Goal: Find contact information: Obtain details needed to contact an individual or organization

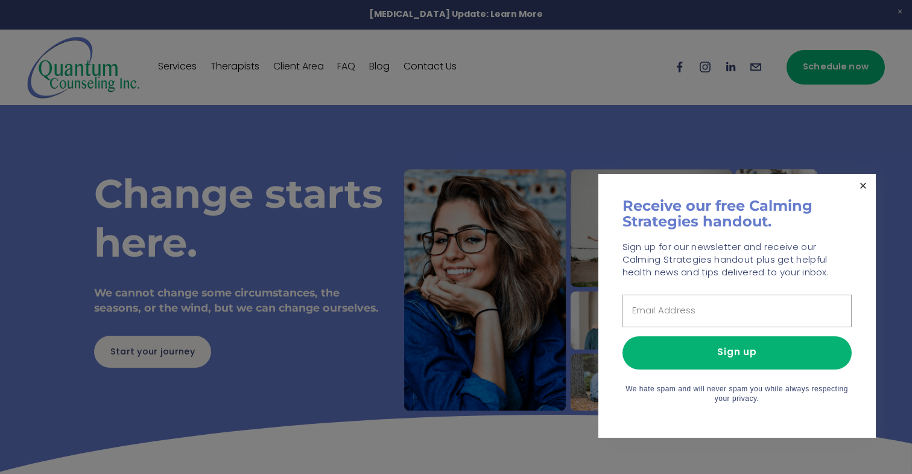
click at [865, 185] on link "Close" at bounding box center [863, 186] width 21 height 21
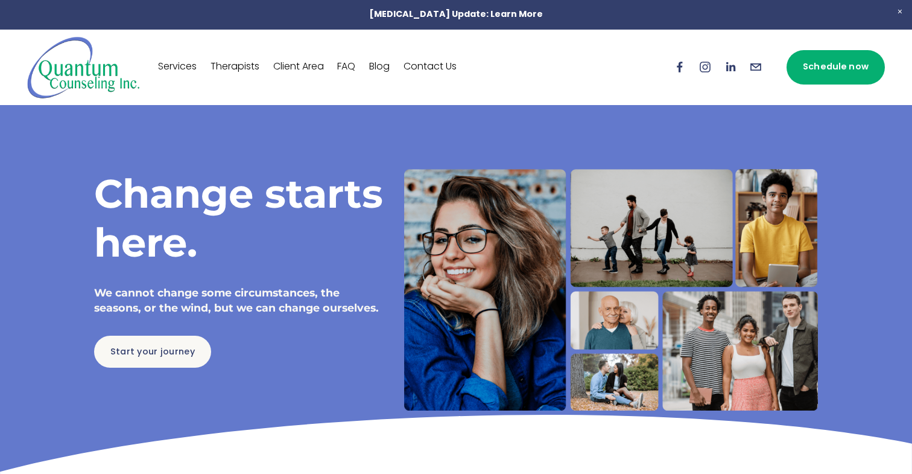
click at [232, 66] on link "Therapists" at bounding box center [235, 66] width 49 height 19
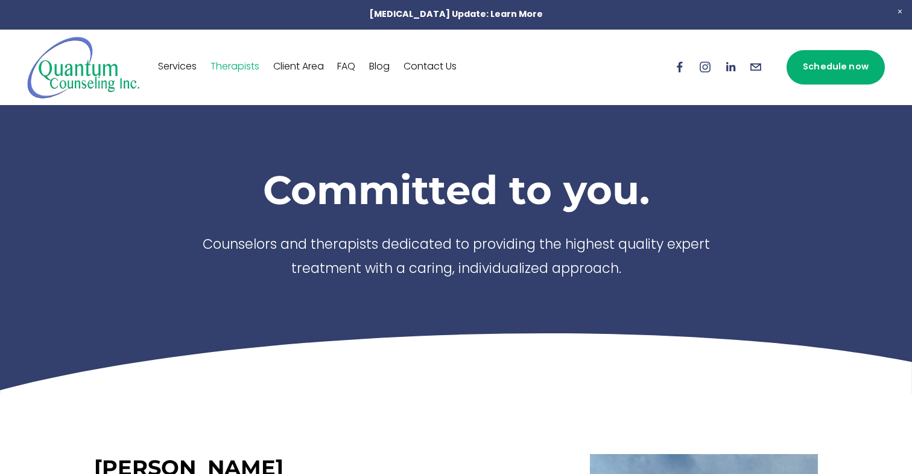
click at [428, 68] on link "Contact Us" at bounding box center [430, 66] width 53 height 19
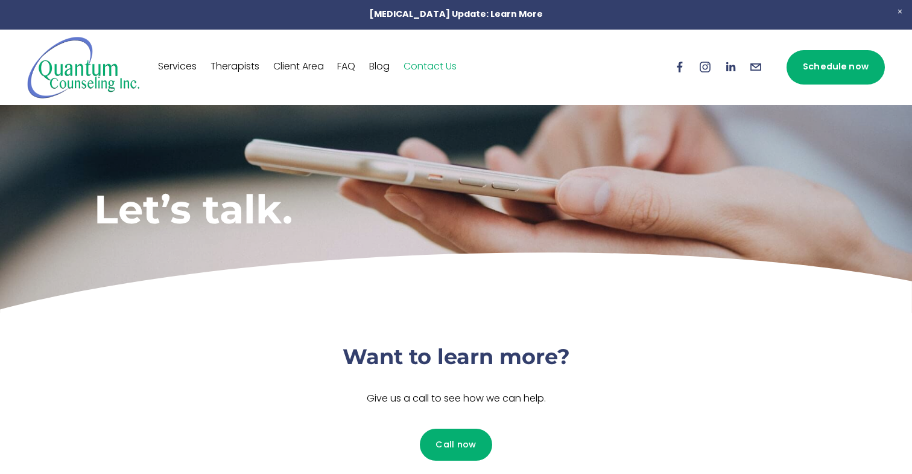
click at [758, 69] on icon "info@quantumcounselinginc.com" at bounding box center [755, 66] width 13 height 13
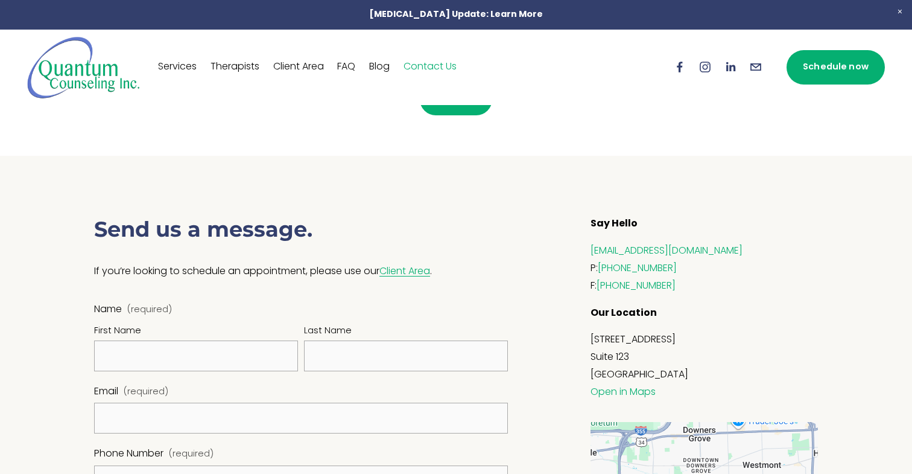
scroll to position [377, 0]
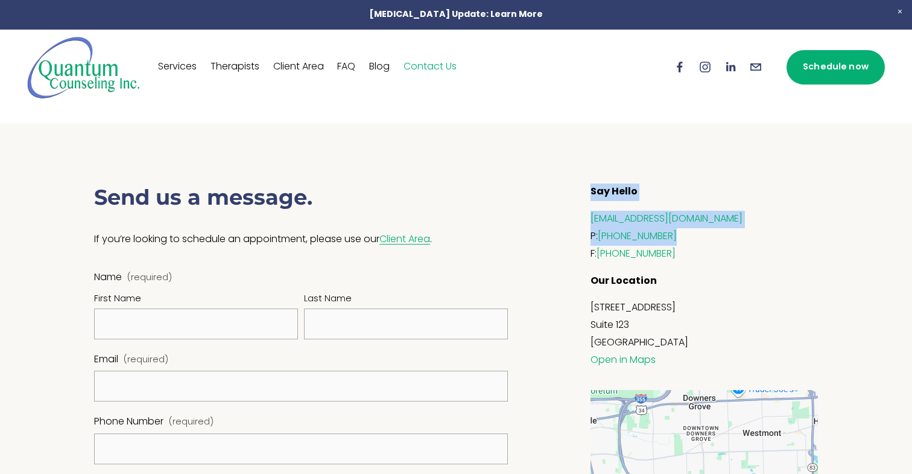
drag, startPoint x: 591, startPoint y: 190, endPoint x: 681, endPoint y: 237, distance: 100.7
click at [681, 237] on div "Say Hello info@quantumcounselinginc.com P: (630) 707-7217 F: (630) 964-3436 Our…" at bounding box center [704, 275] width 227 height 185
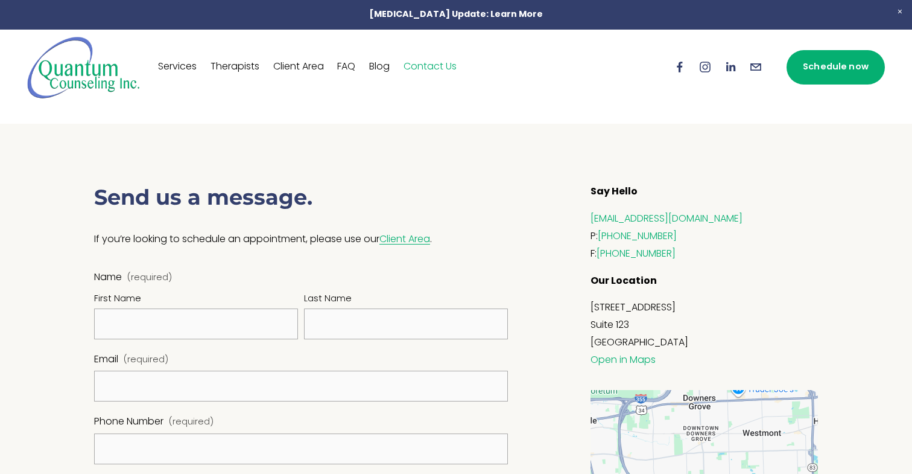
click at [755, 273] on p "Our Location" at bounding box center [704, 281] width 227 height 17
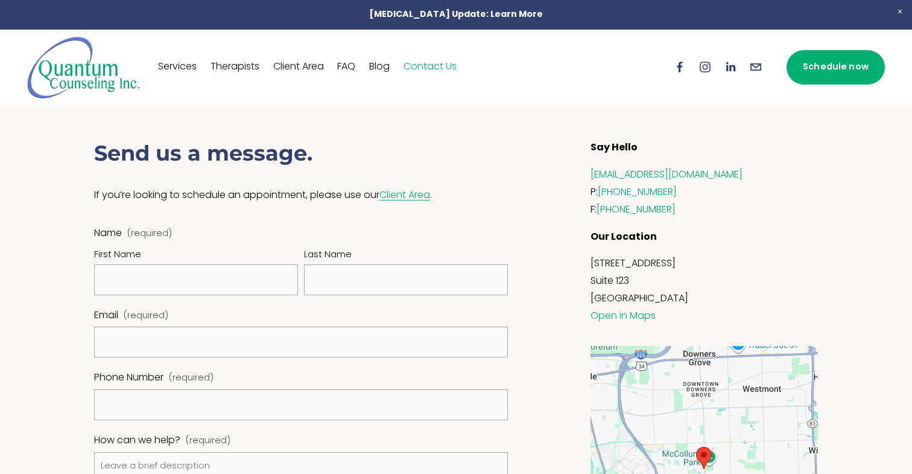
scroll to position [410, 0]
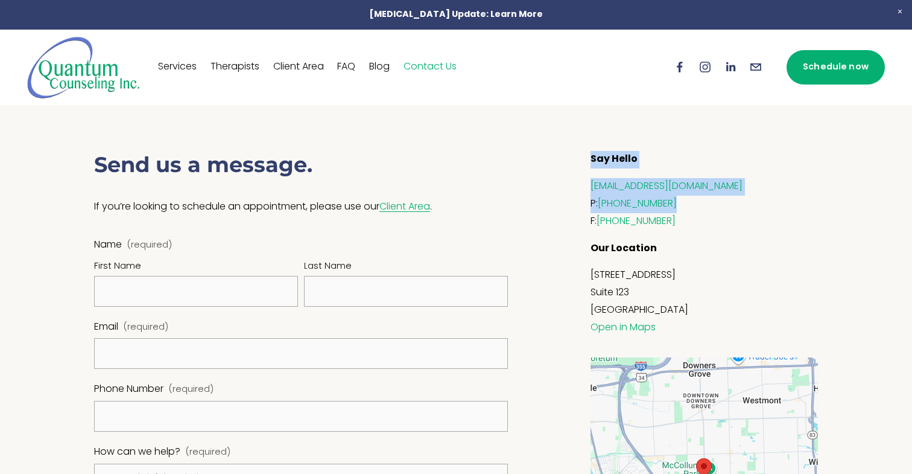
drag, startPoint x: 590, startPoint y: 157, endPoint x: 750, endPoint y: 199, distance: 165.4
click at [750, 199] on div "Say Hello info@quantumcounselinginc.com P: (630) 707-7217 F: (630) 964-3436 Our…" at bounding box center [704, 243] width 227 height 185
copy div "Say Hello info@quantumcounselinginc.com P: (630) 707-7217"
